Goal: Task Accomplishment & Management: Use online tool/utility

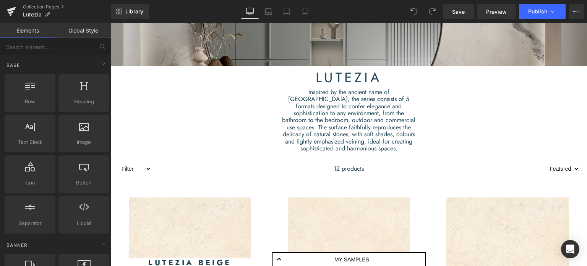
scroll to position [229, 0]
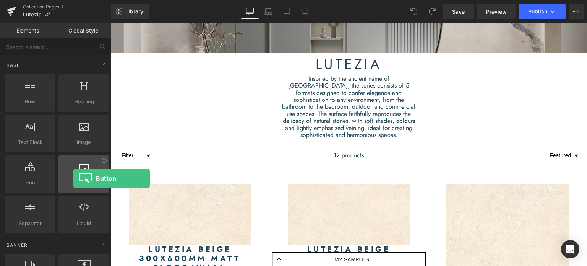
click at [73, 179] on span "Button" at bounding box center [84, 183] width 46 height 8
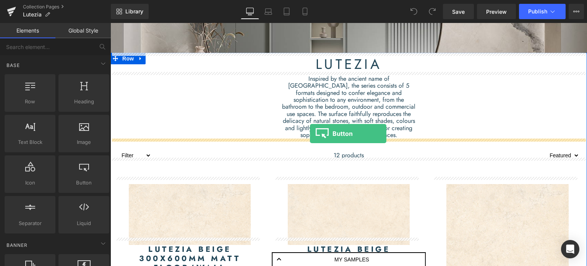
drag, startPoint x: 188, startPoint y: 197, endPoint x: 310, endPoint y: 133, distance: 137.7
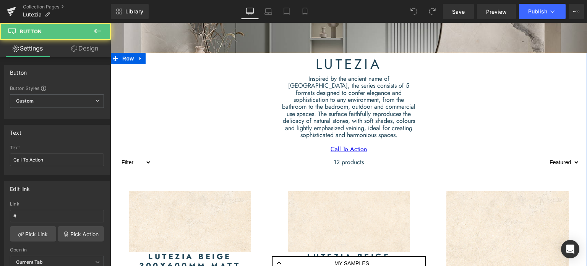
scroll to position [1979, 471]
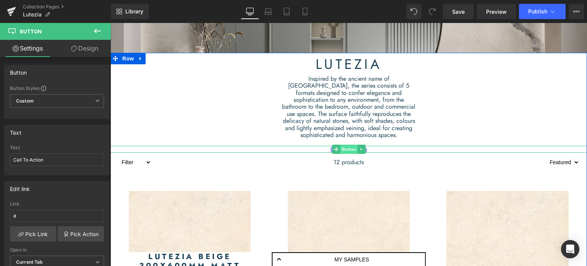
click at [345, 145] on span "Button" at bounding box center [349, 149] width 18 height 9
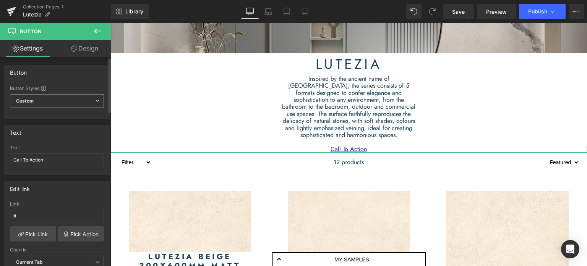
click at [44, 99] on span "Custom Setup Global Style" at bounding box center [57, 101] width 94 height 14
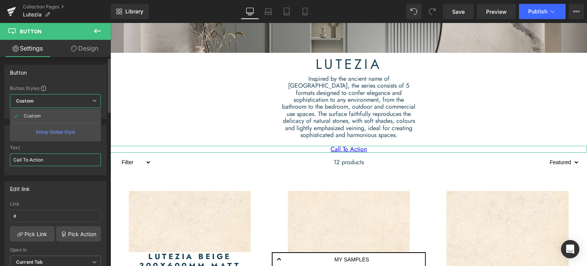
click at [44, 157] on input "Call To Action" at bounding box center [55, 159] width 91 height 13
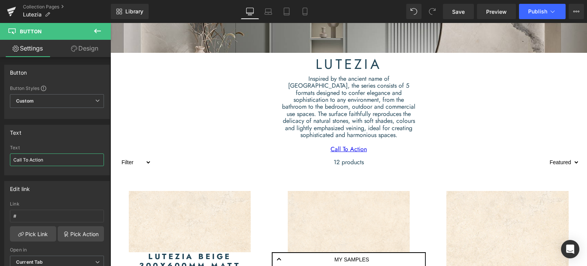
drag, startPoint x: 49, startPoint y: 160, endPoint x: -20, endPoint y: 164, distance: 68.6
click at [0, 164] on html "Button You are previewing how the will restyle your page. You can not edit Elem…" at bounding box center [293, 133] width 587 height 266
type input "C"
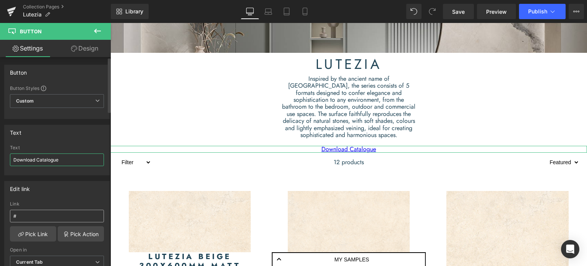
type input "Download Catalogue"
click at [41, 216] on input "#" at bounding box center [57, 216] width 94 height 13
paste input "[URL][DOMAIN_NAME]"
type input "#[URL][DOMAIN_NAME]"
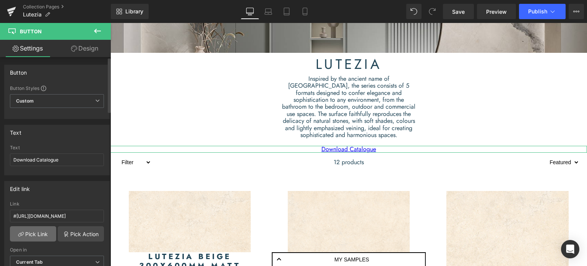
click at [28, 236] on link "Pick Link" at bounding box center [33, 233] width 46 height 15
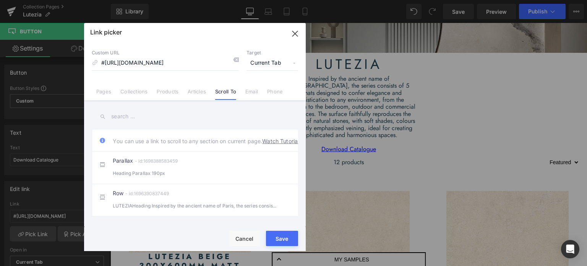
scroll to position [0, 102]
drag, startPoint x: 100, startPoint y: 61, endPoint x: 228, endPoint y: 63, distance: 128.1
click at [0, 0] on div "Custom URL #[URL][DOMAIN_NAME]" at bounding box center [0, 0] width 0 height 0
drag, startPoint x: 217, startPoint y: 62, endPoint x: 54, endPoint y: 67, distance: 163.4
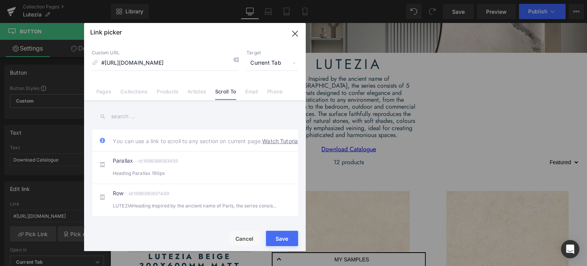
click at [54, 67] on div "Link picker Back to Library Insert Custom URL #[URL][DOMAIN_NAME] Target Curren…" at bounding box center [293, 133] width 587 height 266
type input "0"
type input "[URL][DOMAIN_NAME]"
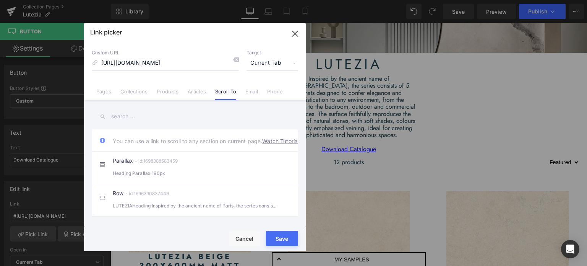
click at [274, 243] on button "Save" at bounding box center [282, 238] width 32 height 15
type input "[URL][DOMAIN_NAME]"
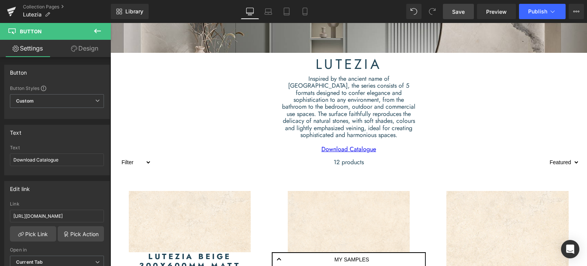
click at [464, 10] on span "Save" at bounding box center [458, 12] width 13 height 8
click at [527, 15] on button "Publish" at bounding box center [542, 11] width 47 height 15
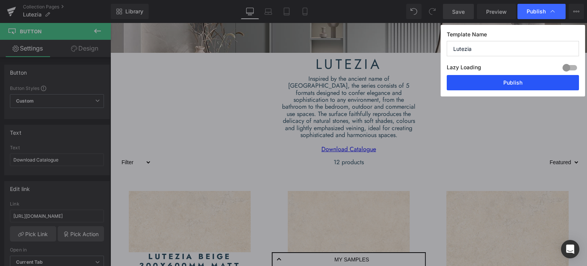
click at [0, 0] on button "Publish" at bounding box center [0, 0] width 0 height 0
